Goal: Information Seeking & Learning: Find specific fact

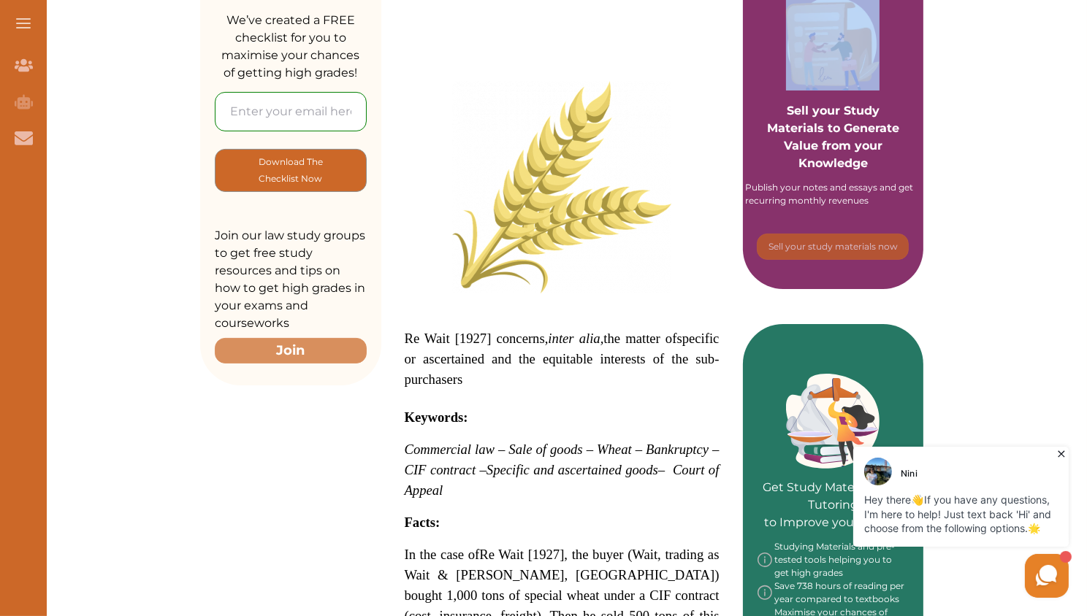
scroll to position [454, 0]
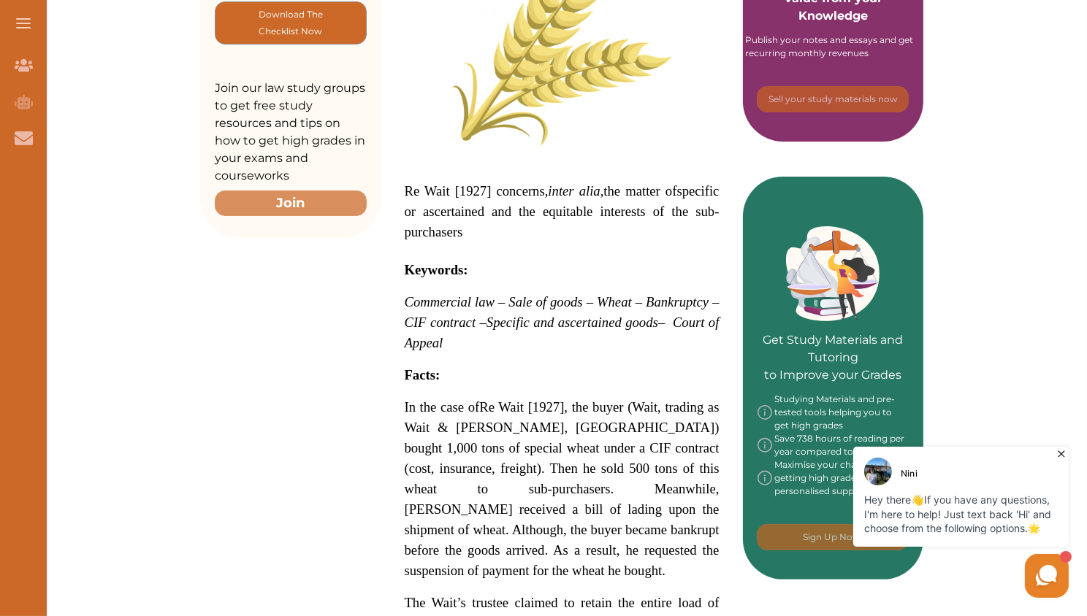
drag, startPoint x: 445, startPoint y: 172, endPoint x: 382, endPoint y: 162, distance: 63.6
click at [382, 162] on div "Re Wait [1927] 1 Ch 606 Copy the Full Citation Re Wait [1927] concerns, inter a…" at bounding box center [562, 500] width 362 height 1442
click at [405, 220] on p "Re Wait [1927] concerns, inter alia, the matter of specific or ascertained and …" at bounding box center [562, 211] width 315 height 61
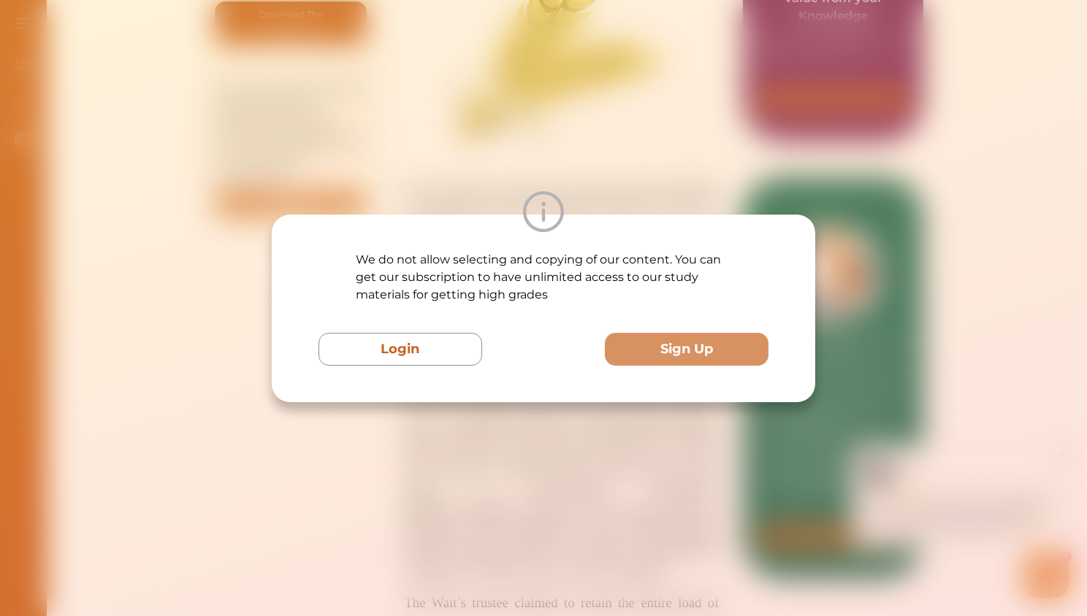
click at [773, 117] on div "We do not allow selecting and copying of our content. You can get our subscript…" at bounding box center [543, 308] width 1087 height 616
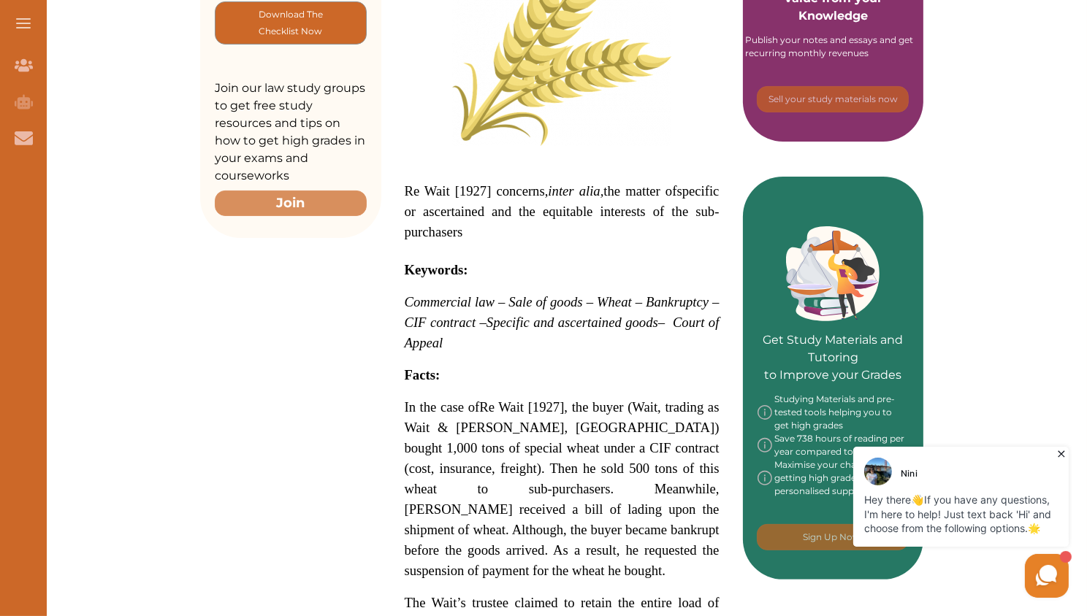
drag, startPoint x: 405, startPoint y: 188, endPoint x: 432, endPoint y: 525, distance: 338.5
click at [432, 525] on p "Re Wait [1927] concerns, inter alia, the matter of specific or ascertained and …" at bounding box center [562, 578] width 315 height 1288
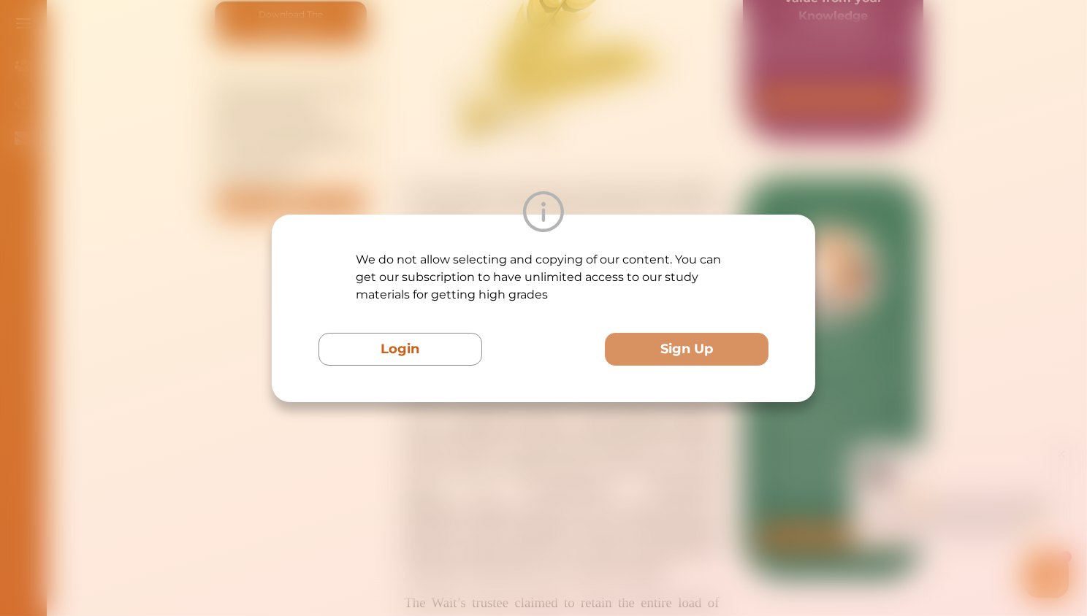
click at [769, 107] on div "We do not allow selecting and copying of our content. You can get our subscript…" at bounding box center [543, 308] width 1087 height 616
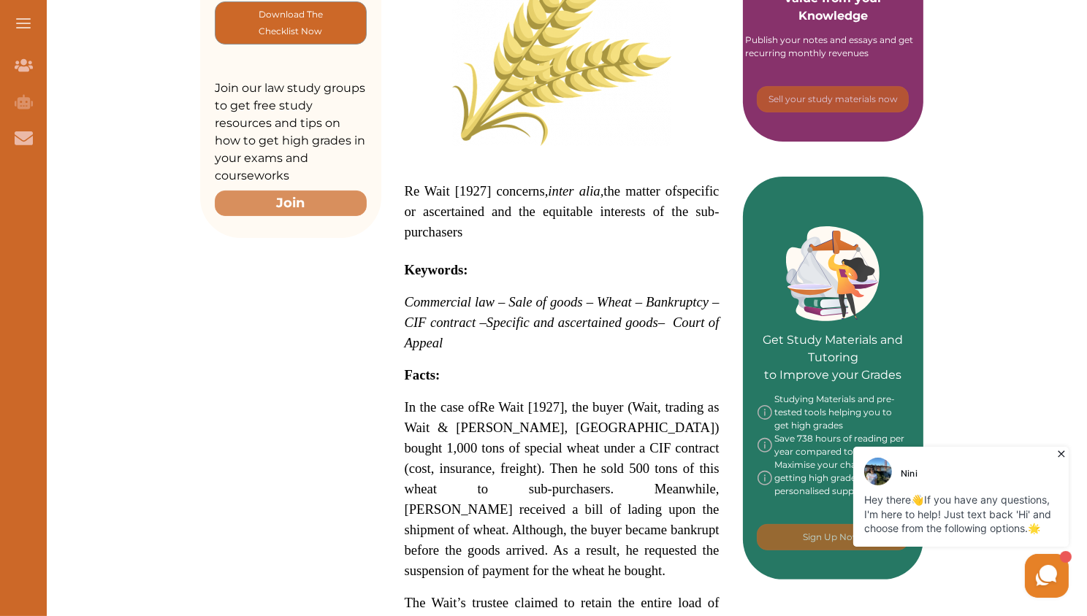
drag, startPoint x: 399, startPoint y: 180, endPoint x: 524, endPoint y: 559, distance: 399.1
click at [524, 559] on div "Re Wait [1927] concerns, inter alia, the matter of specific or ascertained and …" at bounding box center [562, 529] width 362 height 1384
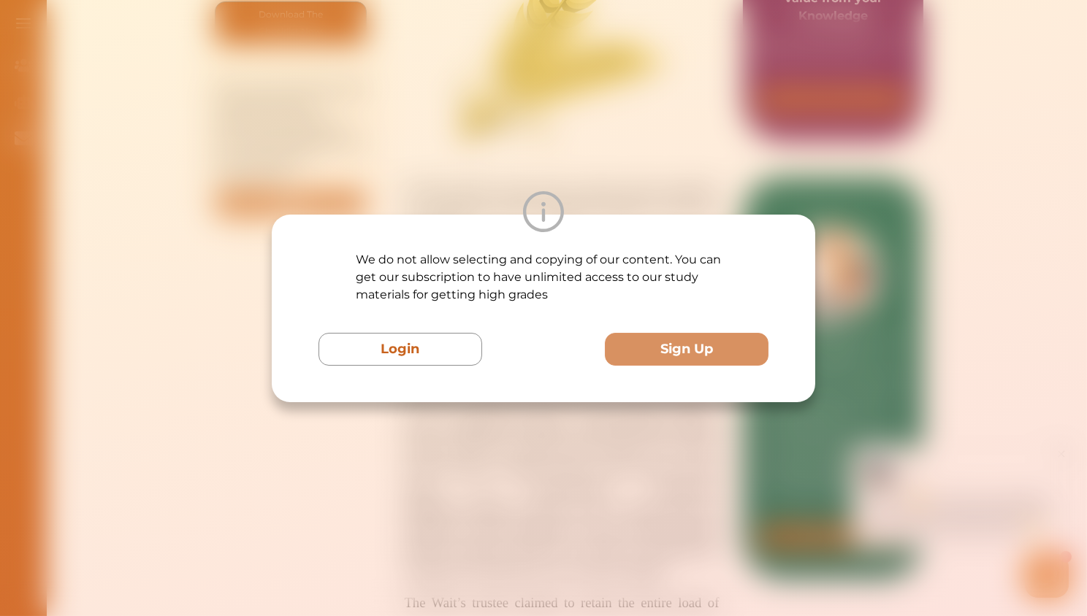
scroll to position [746, 0]
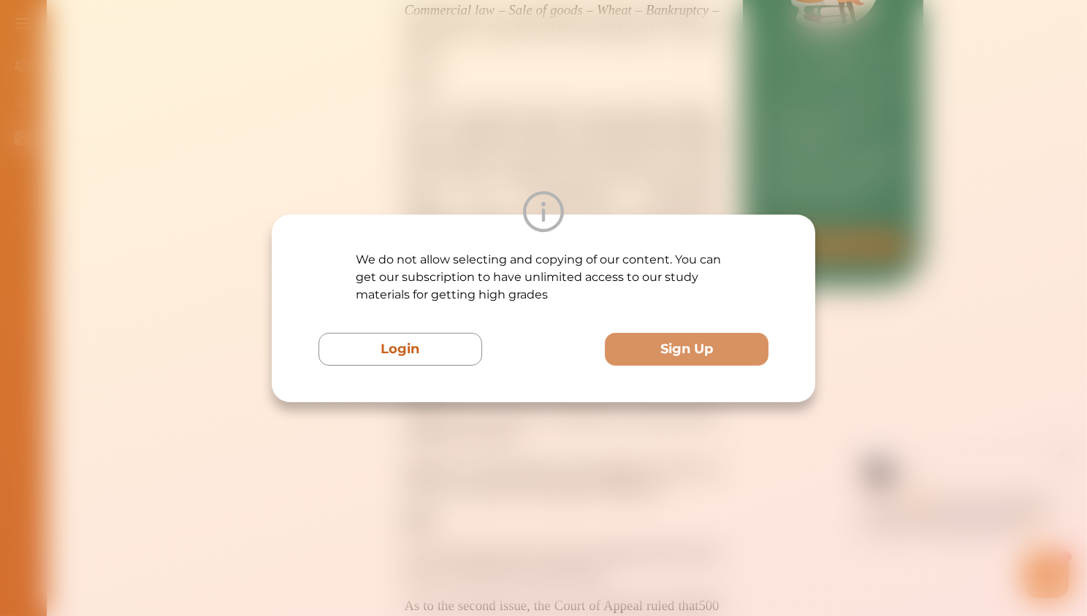
click at [901, 330] on div "We do not allow selecting and copying of our content. You can get our subscript…" at bounding box center [543, 308] width 1087 height 616
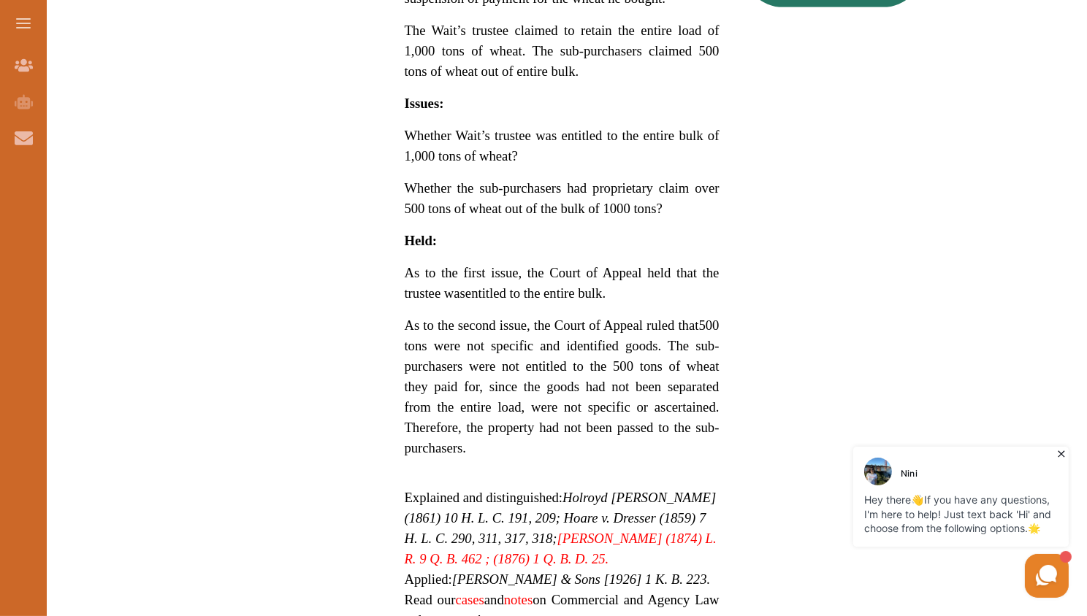
scroll to position [1258, 0]
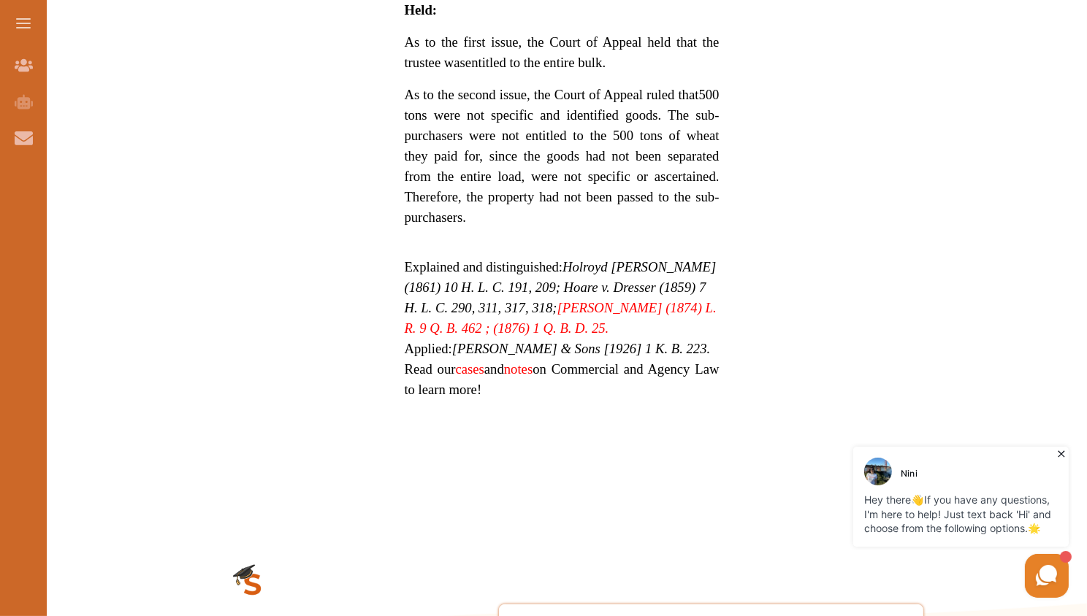
drag, startPoint x: 465, startPoint y: 190, endPoint x: 415, endPoint y: 126, distance: 80.7
click at [415, 126] on p "As to the second issue, the Court of Appeal ruled that 500 tons were not specif…" at bounding box center [562, 156] width 315 height 143
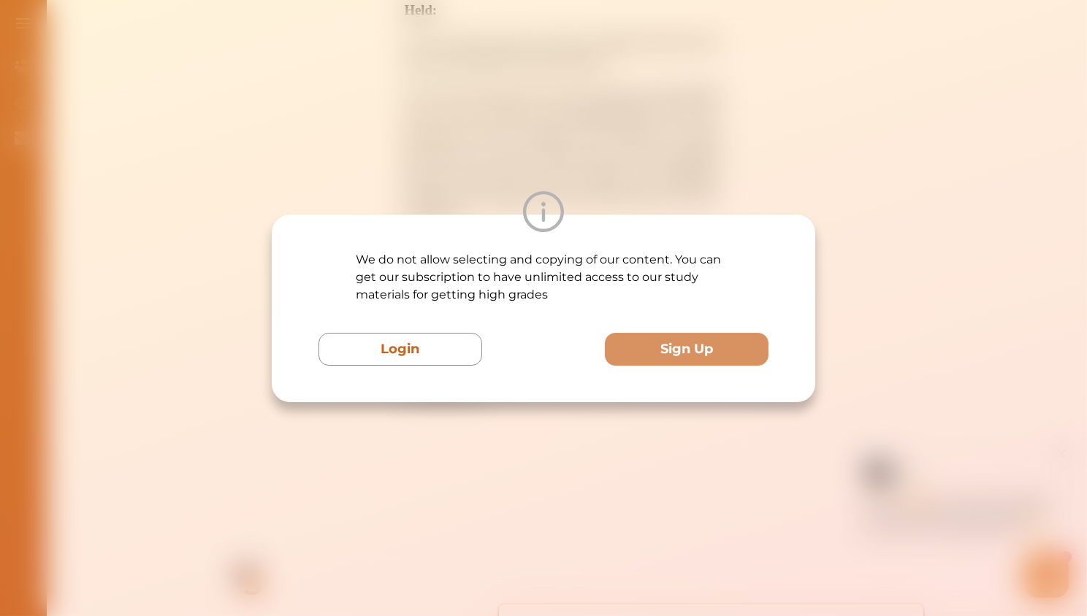
click at [526, 524] on div "We do not allow selecting and copying of our content. You can get our subscript…" at bounding box center [543, 308] width 1087 height 616
